Goal: Check status: Check status

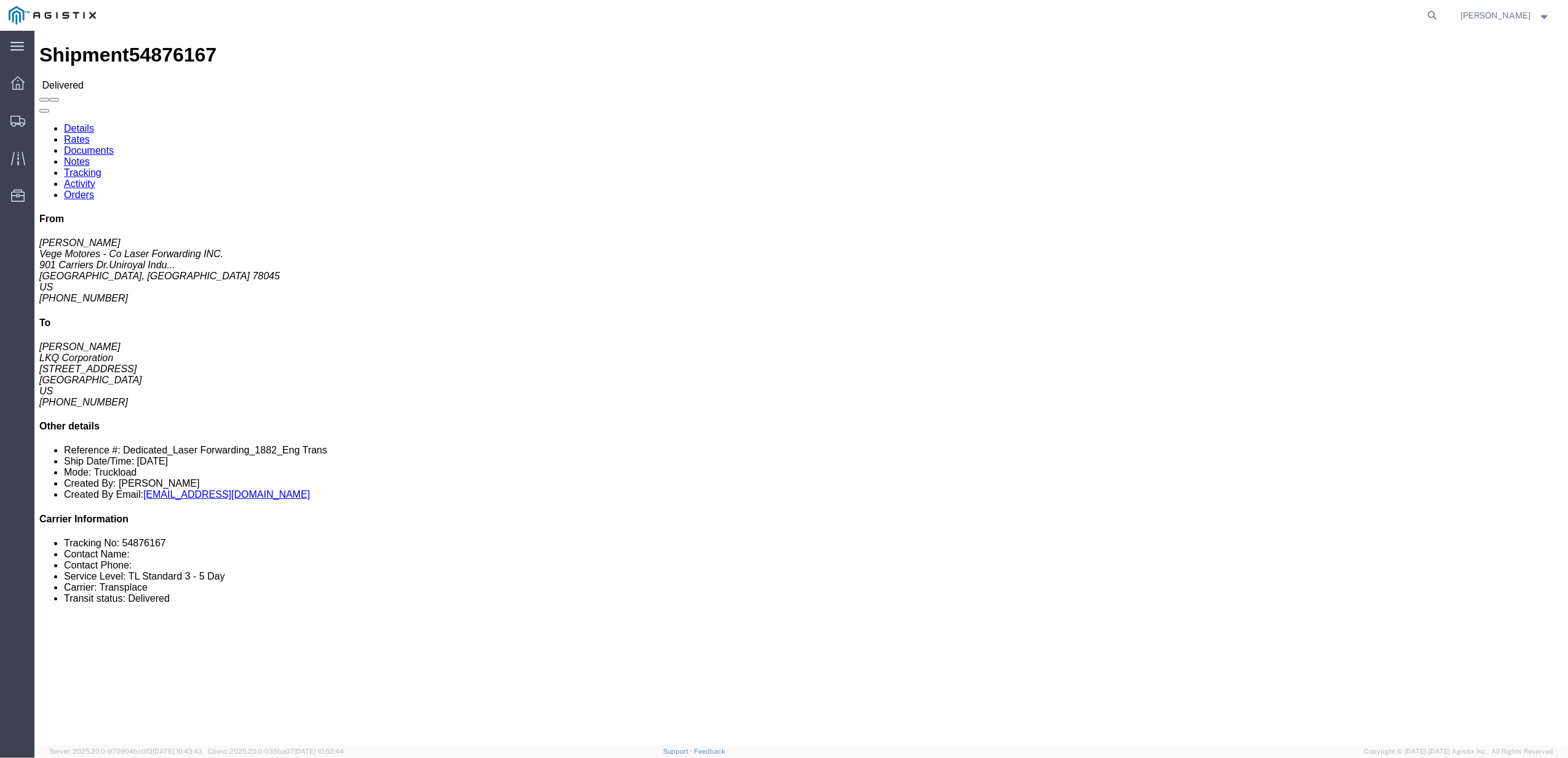
click link "Tracking"
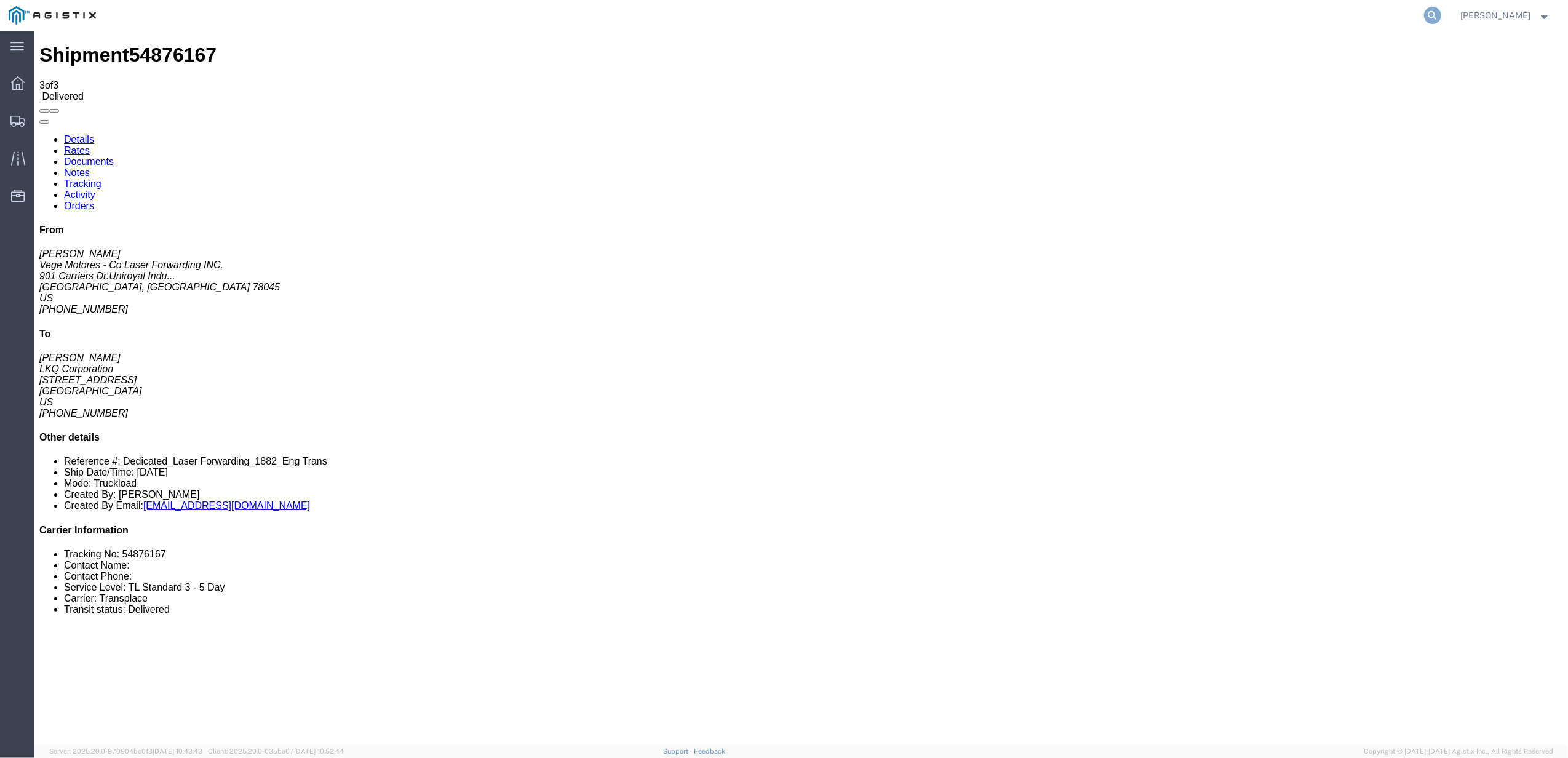
click at [1441, 13] on icon at bounding box center [1433, 16] width 17 height 17
click at [1344, 14] on input "search" at bounding box center [1237, 15] width 374 height 29
paste input "56997986"
type input "56997986"
